Goal: Navigation & Orientation: Find specific page/section

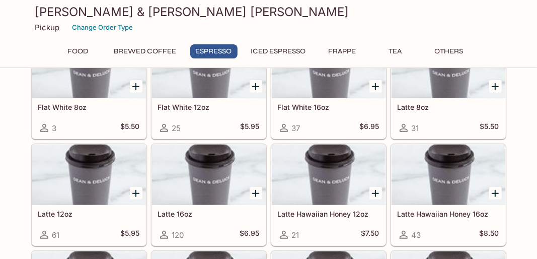
scroll to position [604, 0]
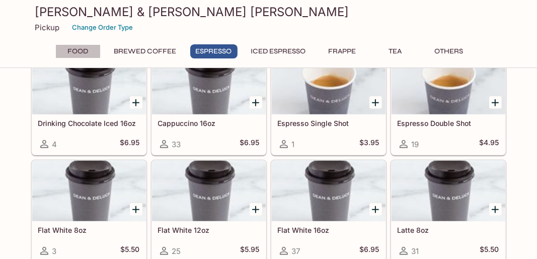
click at [75, 48] on button "Food" at bounding box center [77, 51] width 45 height 14
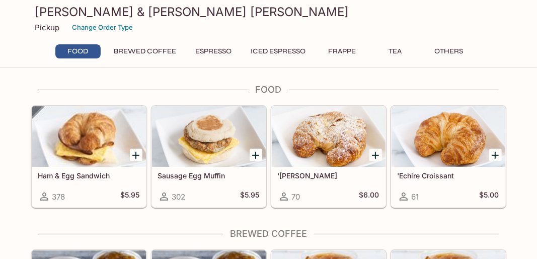
scroll to position [48, 0]
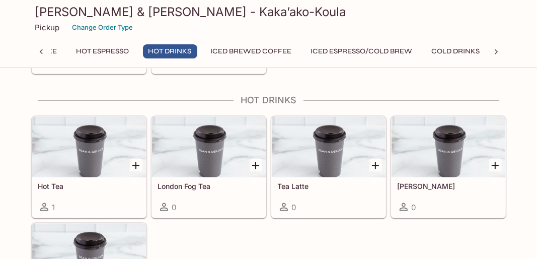
scroll to position [1111, 0]
